Goal: Task Accomplishment & Management: Manage account settings

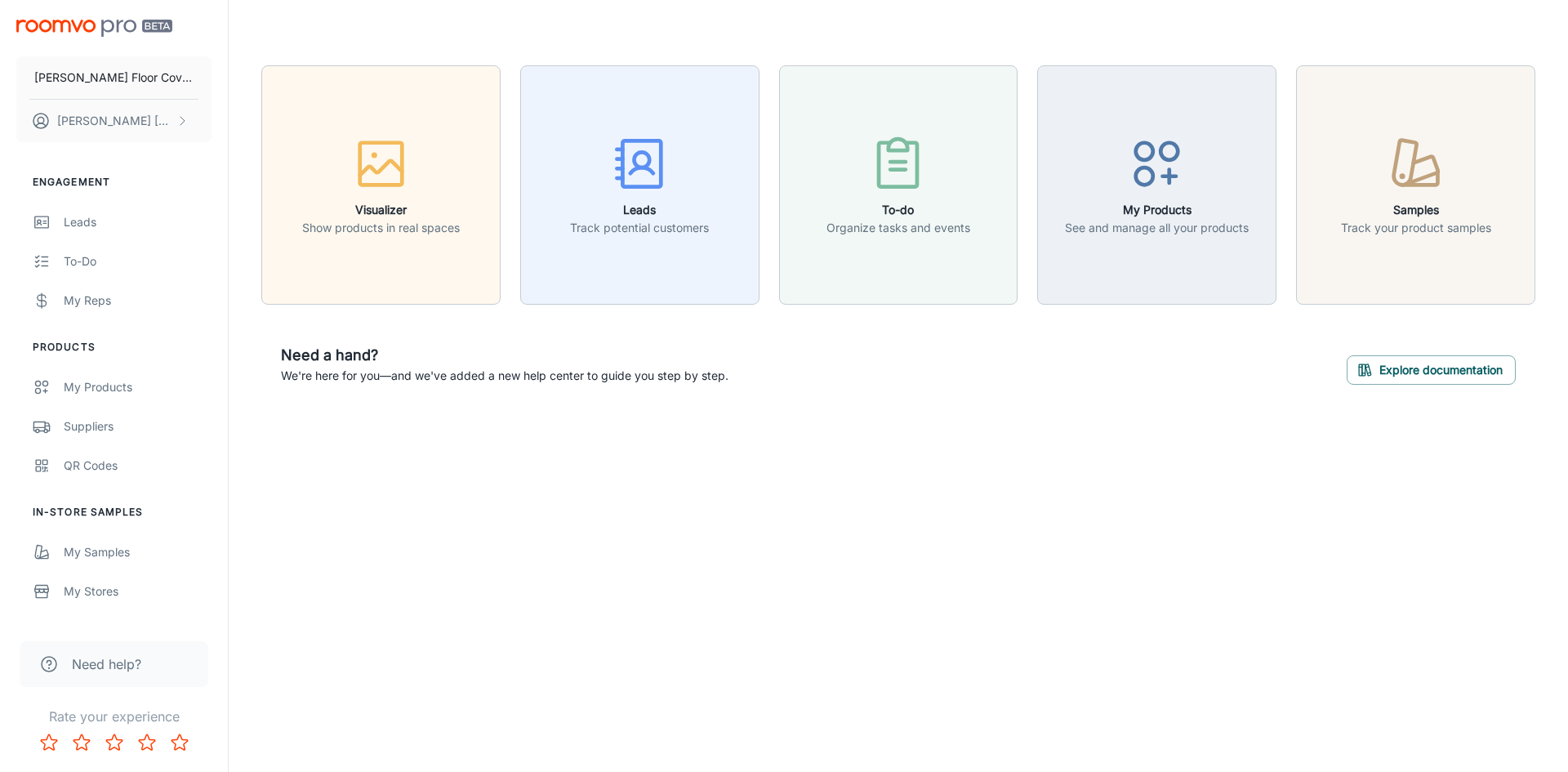
drag, startPoint x: 1407, startPoint y: 20, endPoint x: 1083, endPoint y: 32, distance: 324.2
click at [1083, 32] on header at bounding box center [898, 32] width 1312 height 66
click at [659, 249] on button "Leads Track potential customers" at bounding box center [639, 185] width 239 height 239
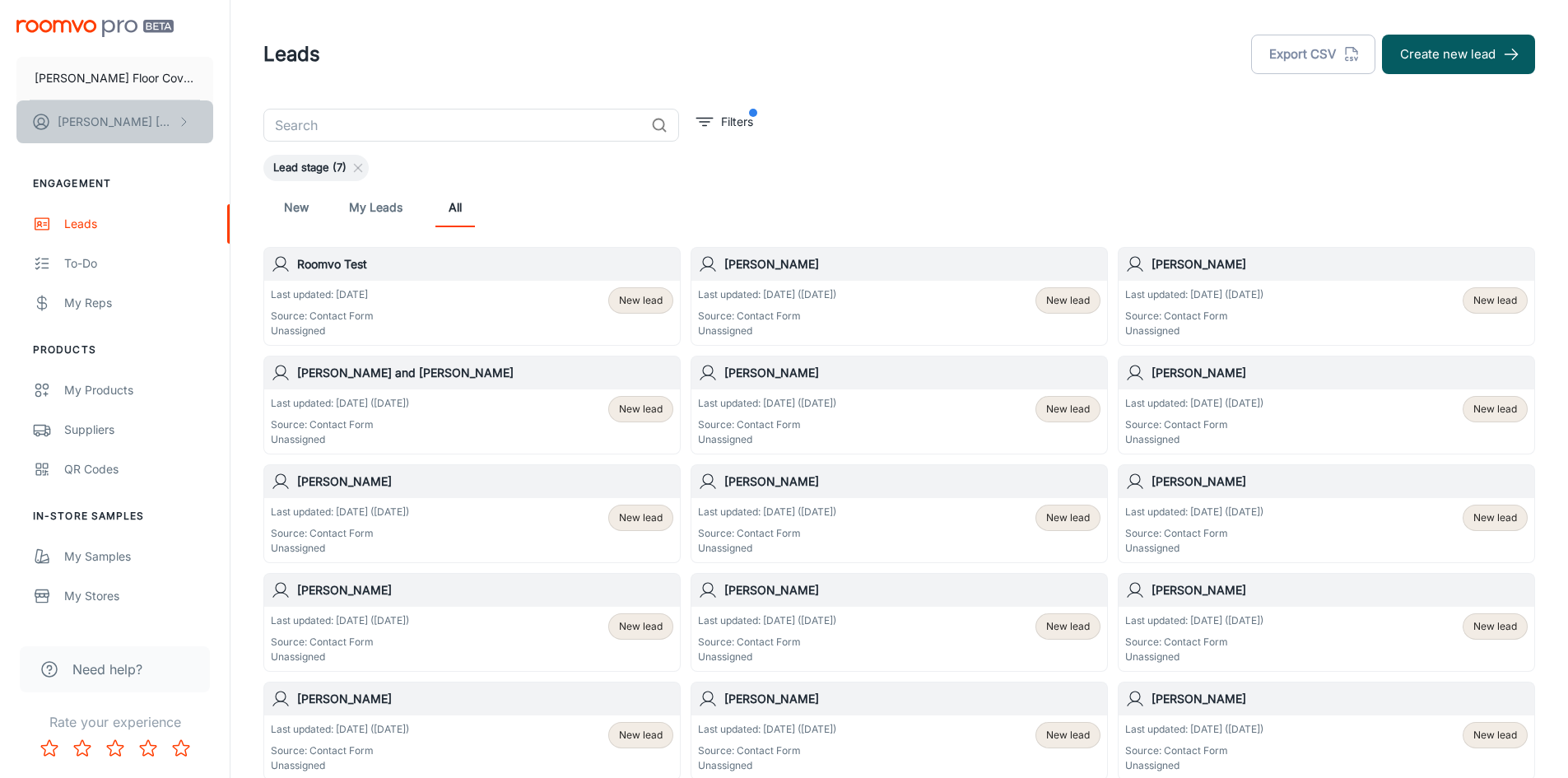
click at [80, 124] on p "[PERSON_NAME]" at bounding box center [116, 122] width 116 height 19
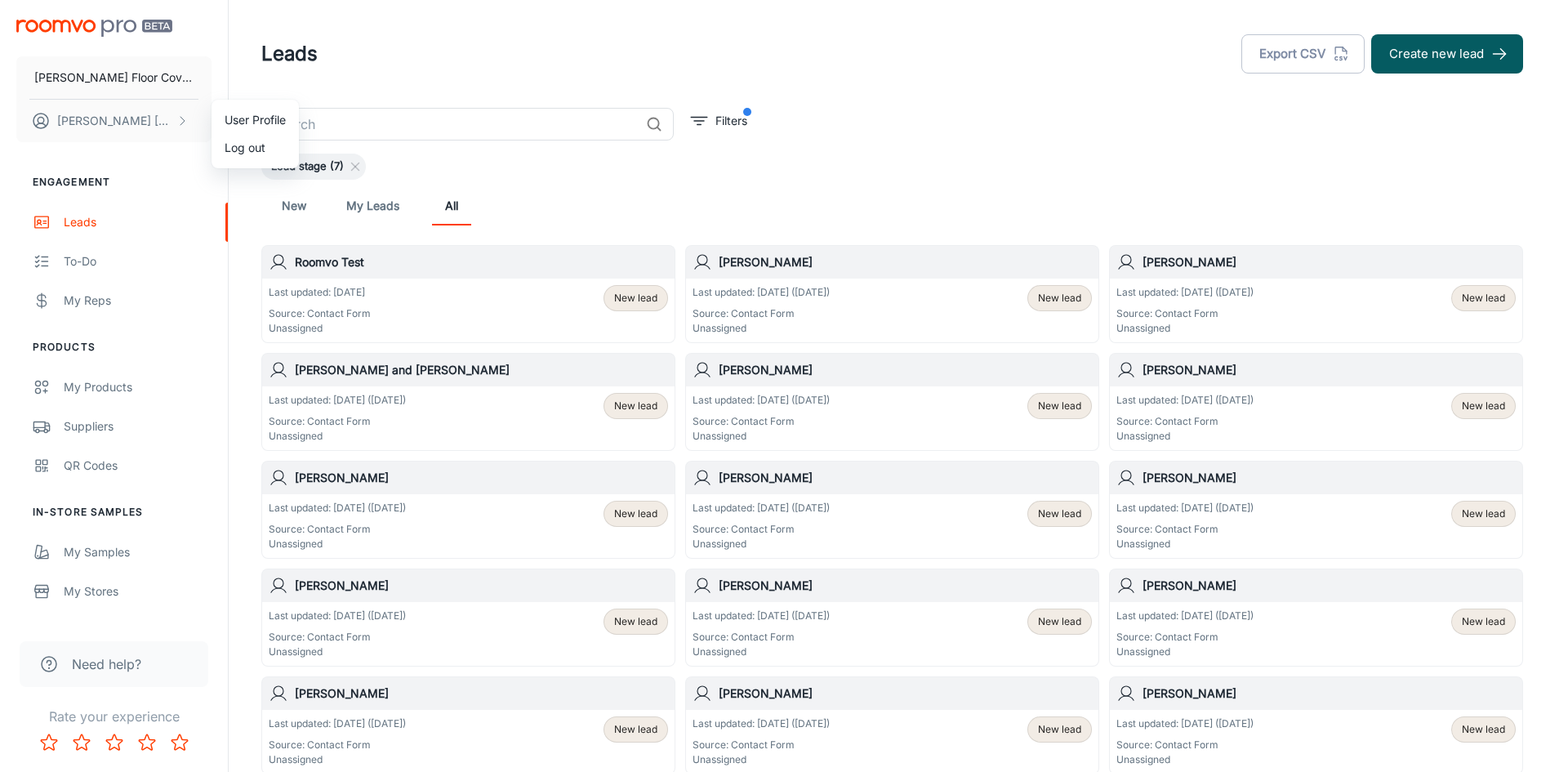
click at [502, 60] on div at bounding box center [784, 386] width 1568 height 772
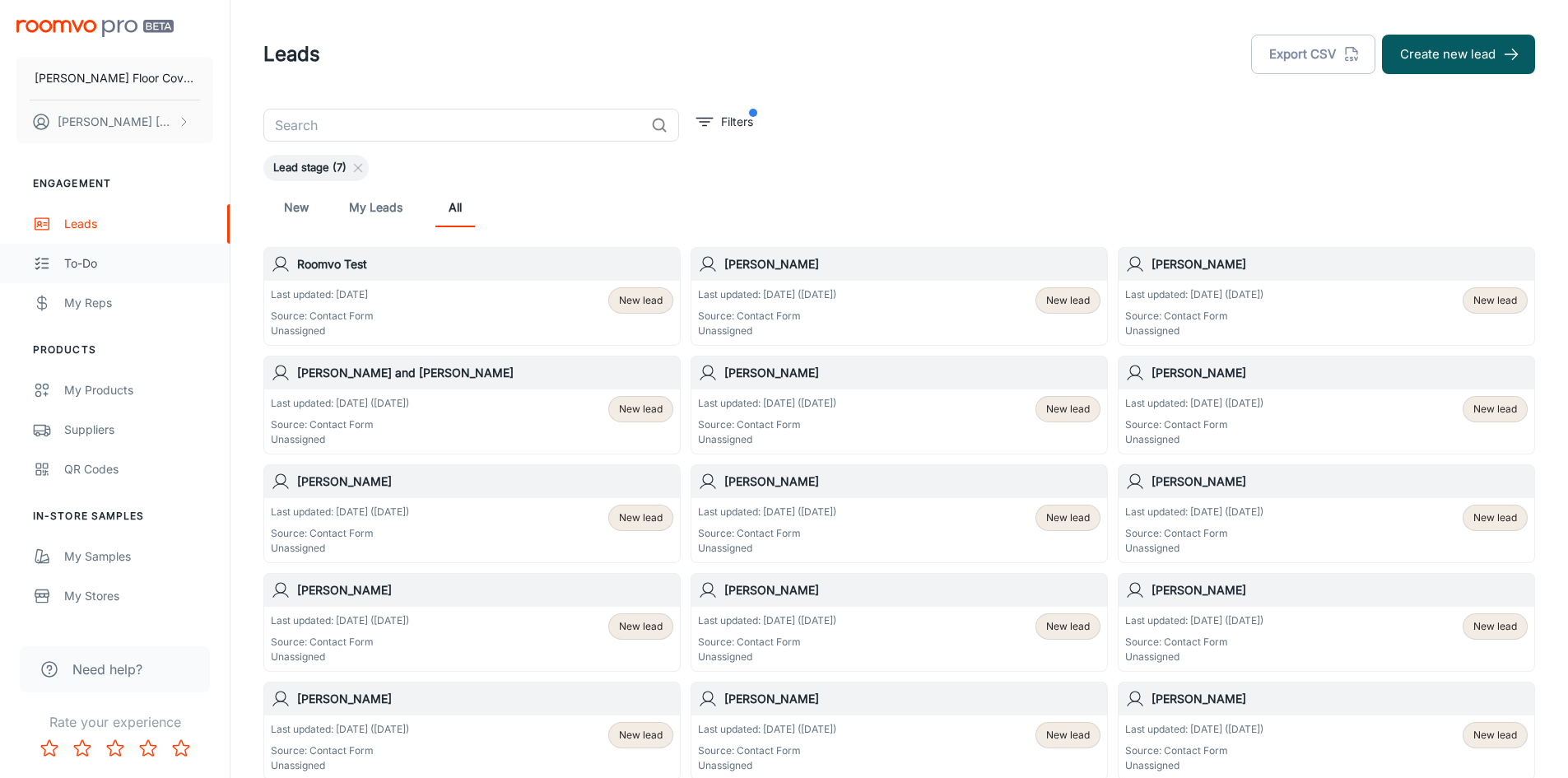
click at [94, 265] on div "To-do" at bounding box center [138, 263] width 149 height 19
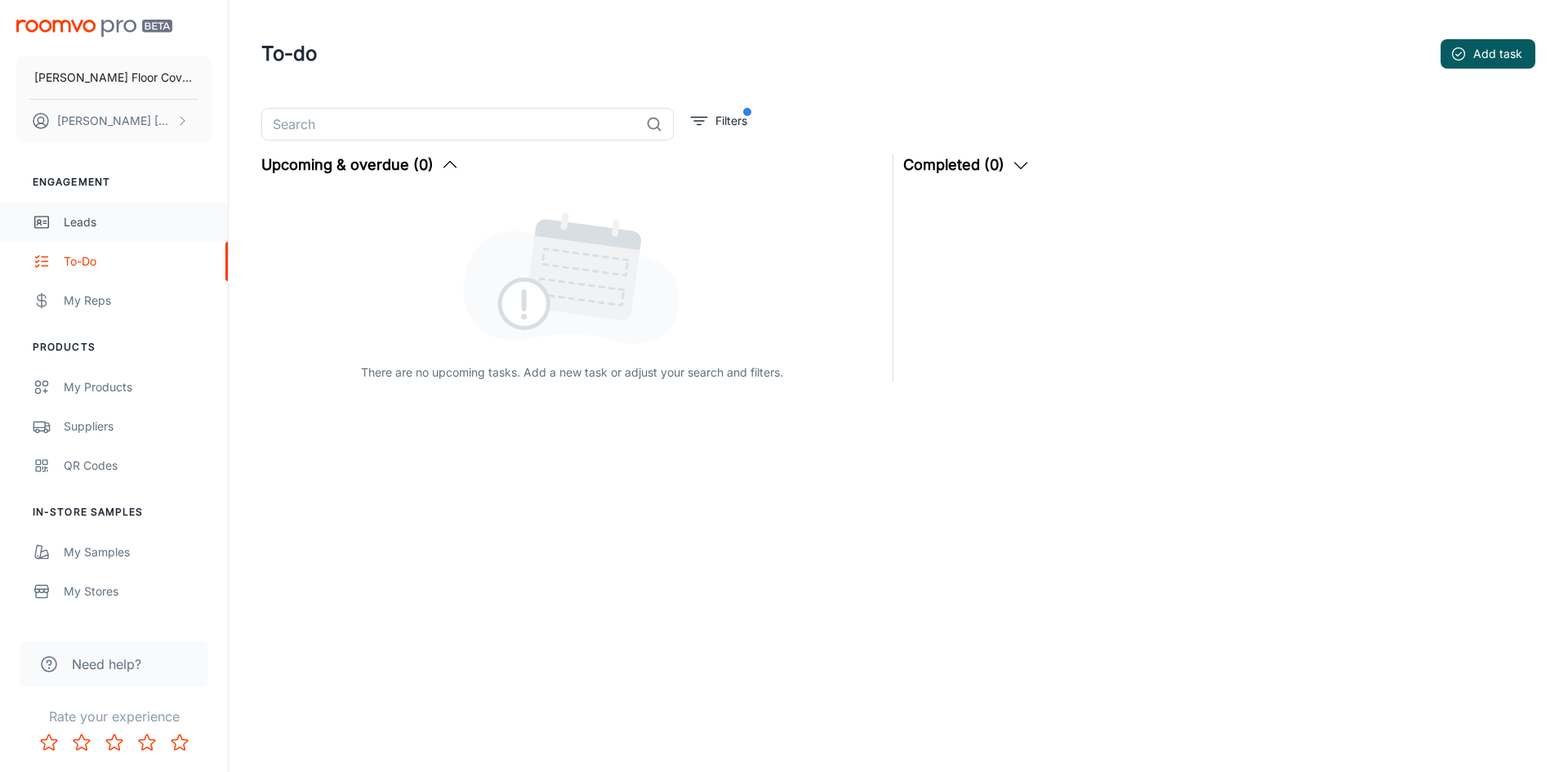
click at [102, 228] on div "Leads" at bounding box center [137, 222] width 148 height 18
